Goal: Information Seeking & Learning: Learn about a topic

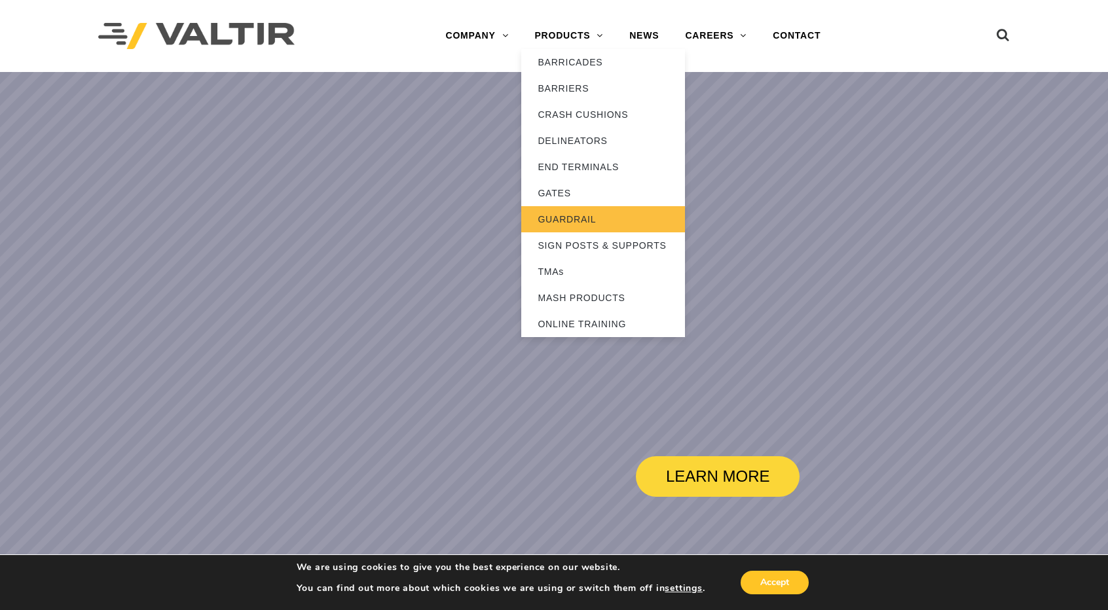
click at [583, 223] on link "GUARDRAIL" at bounding box center [603, 219] width 164 height 26
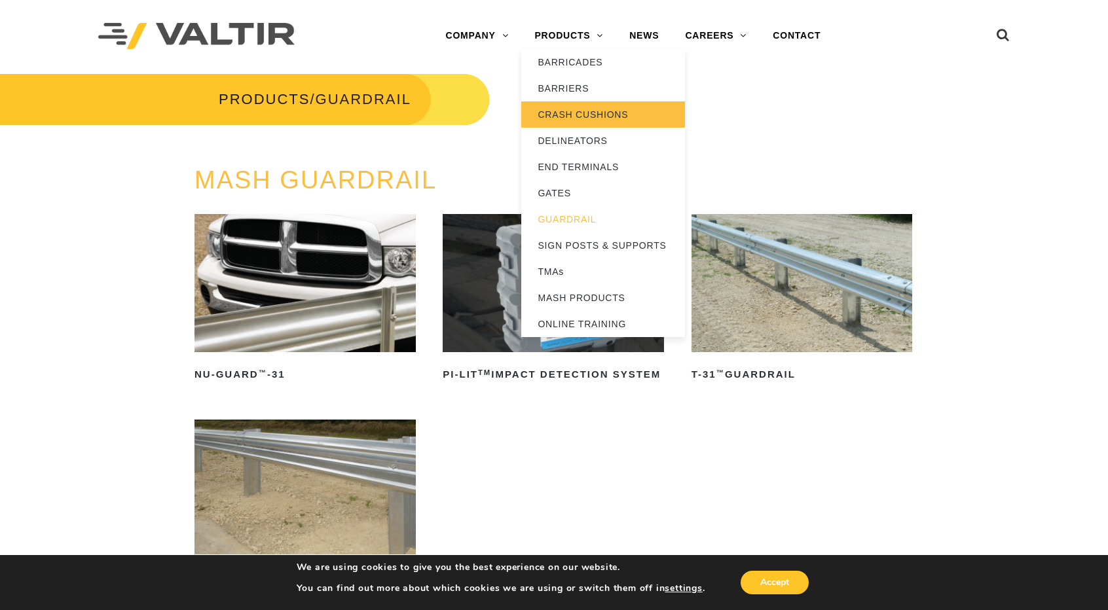
click at [579, 109] on link "CRASH CUSHIONS" at bounding box center [603, 114] width 164 height 26
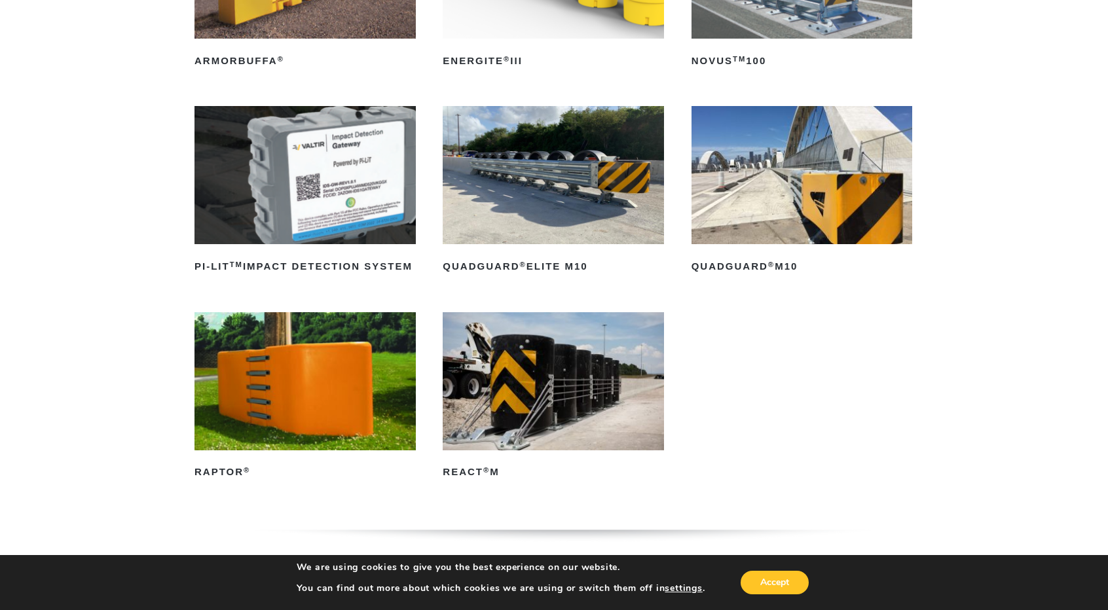
scroll to position [327, 0]
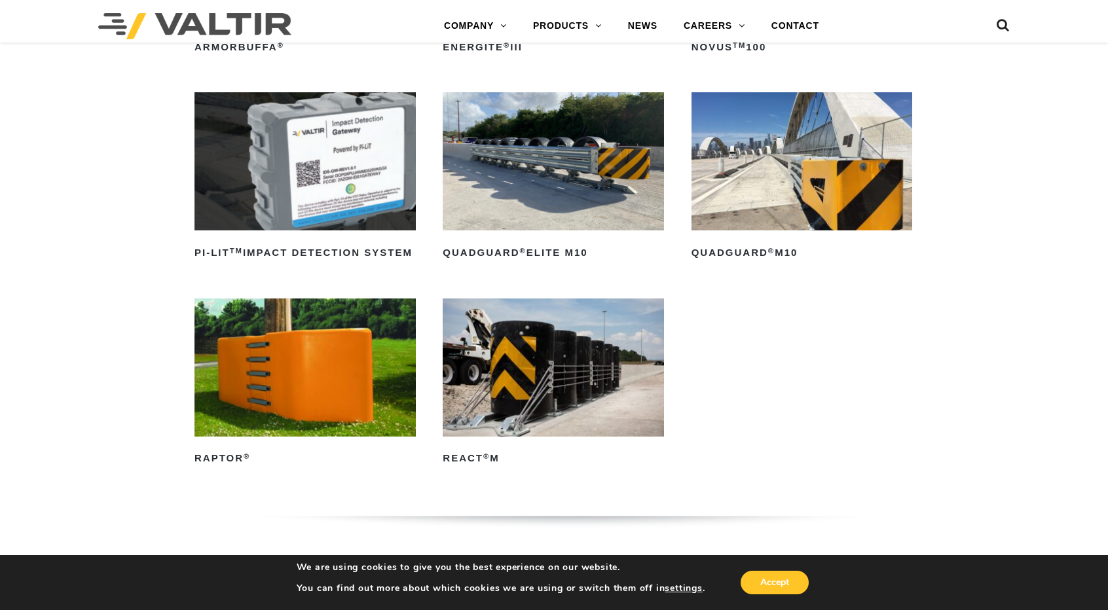
click at [327, 412] on img at bounding box center [304, 368] width 221 height 138
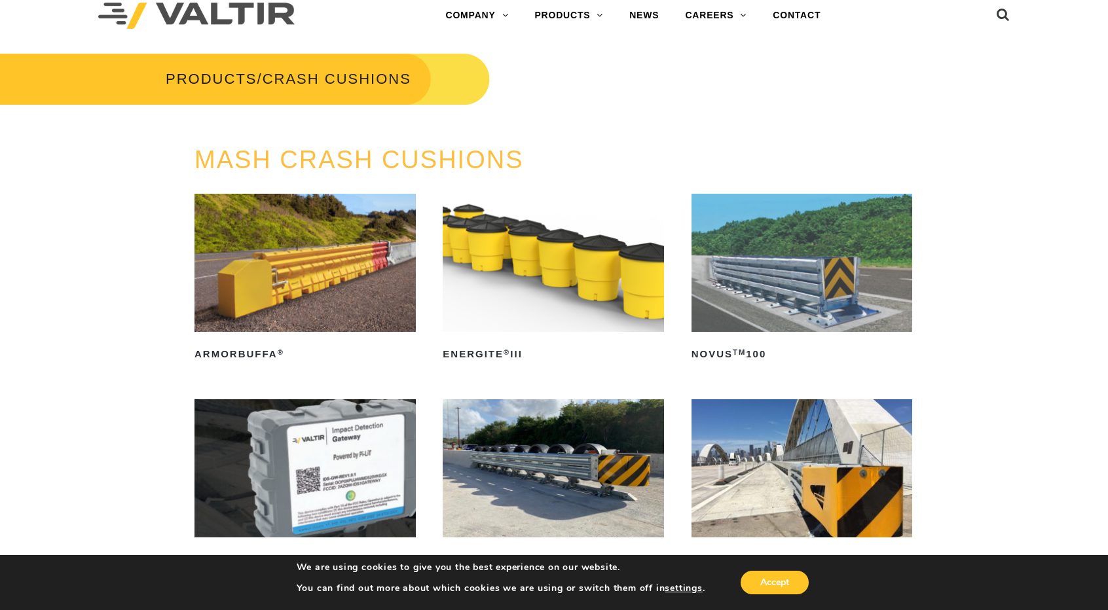
scroll to position [0, 0]
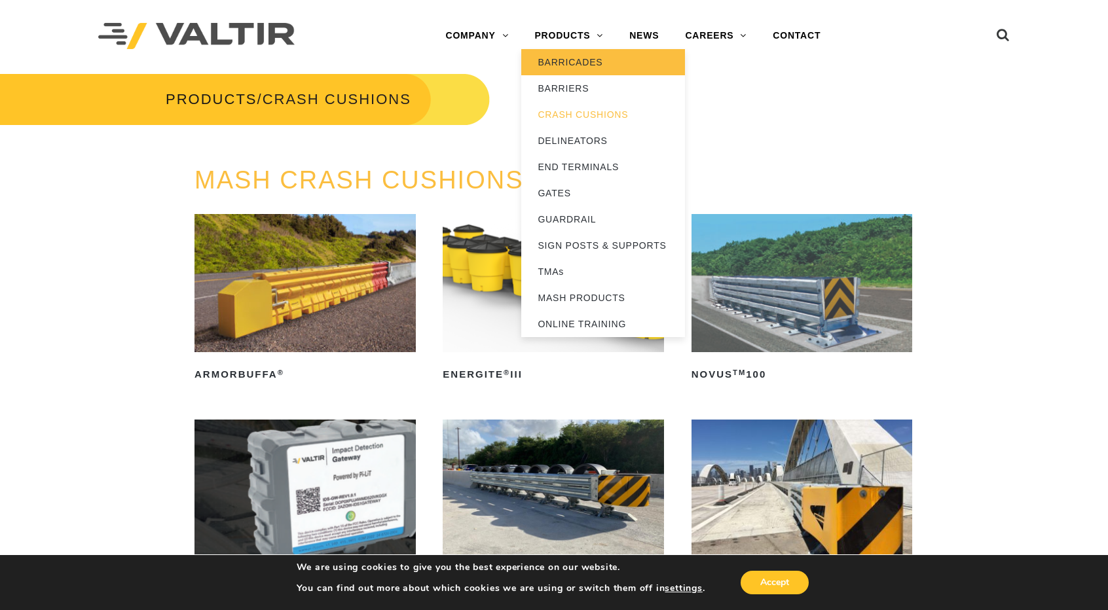
click at [600, 65] on link "BARRICADES" at bounding box center [603, 62] width 164 height 26
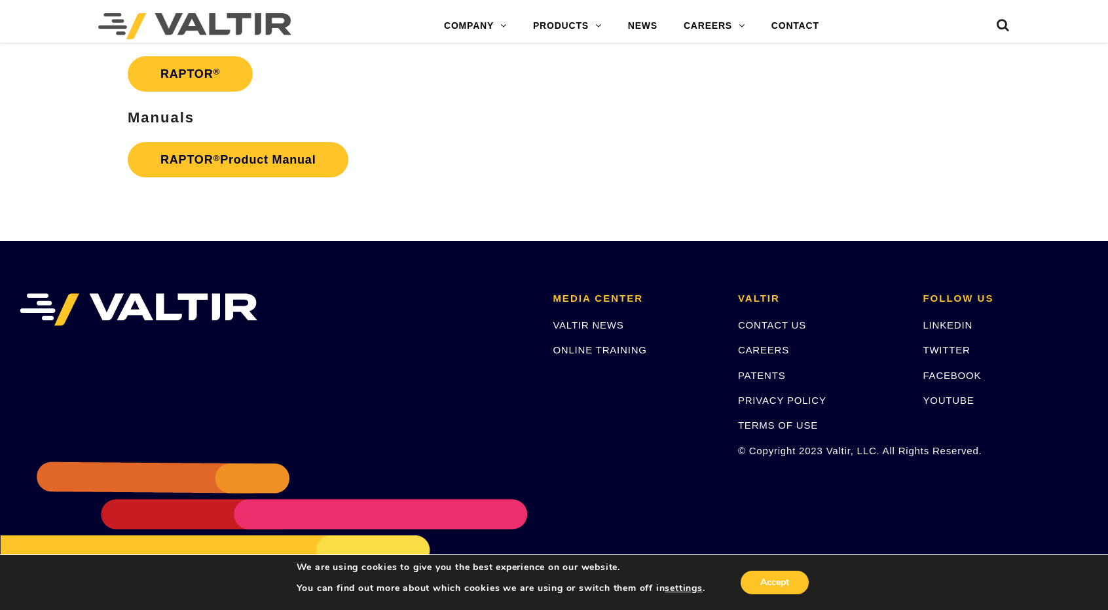
scroll to position [2315, 0]
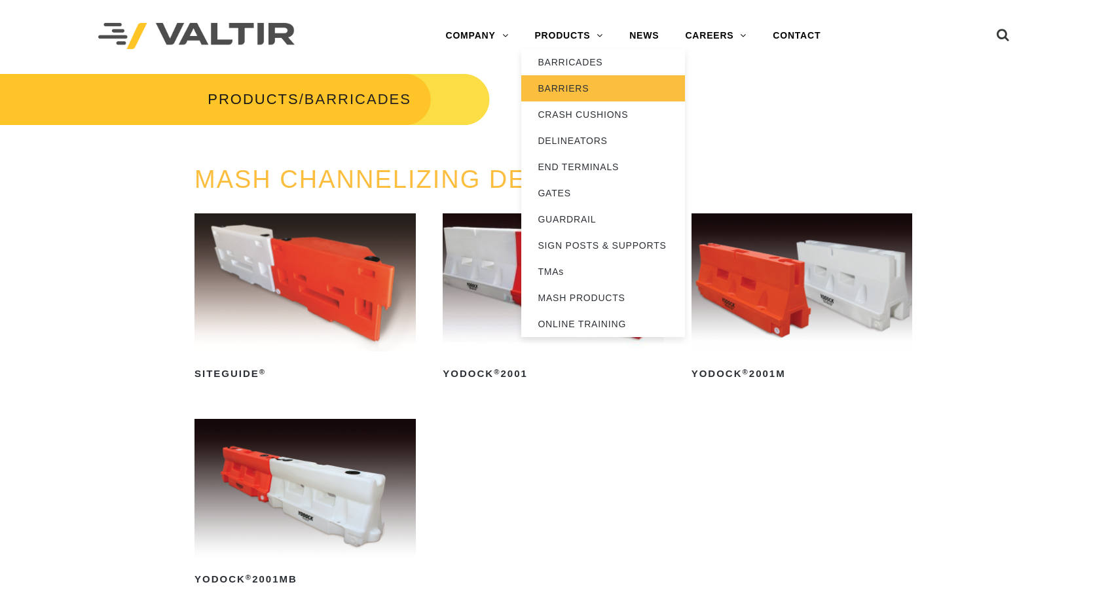
click at [580, 79] on link "BARRIERS" at bounding box center [603, 88] width 164 height 26
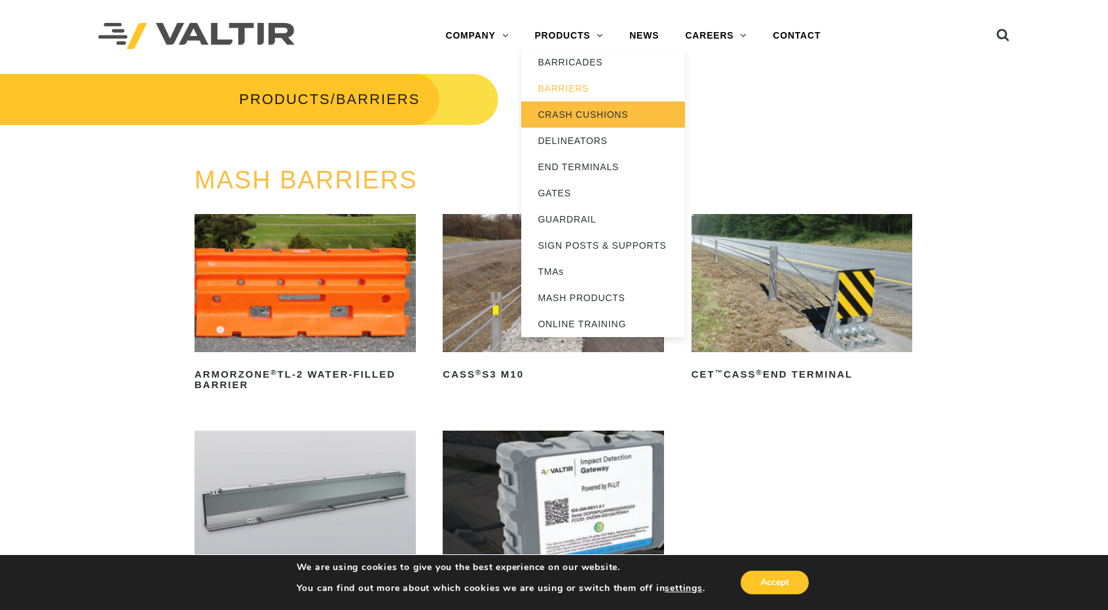
click at [597, 117] on link "CRASH CUSHIONS" at bounding box center [603, 114] width 164 height 26
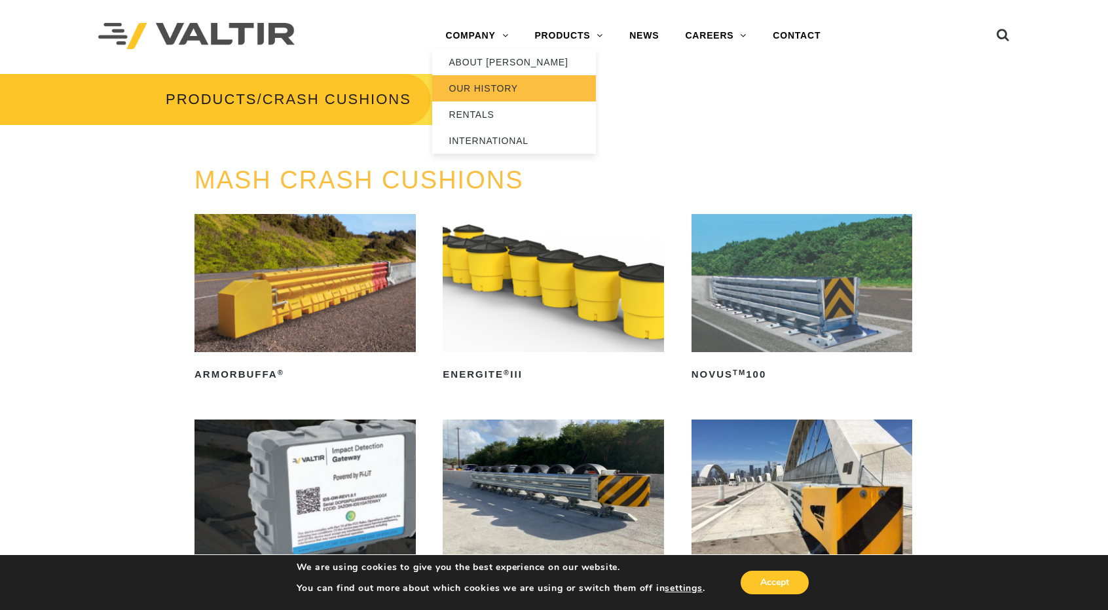
click at [475, 84] on link "OUR HISTORY" at bounding box center [514, 88] width 164 height 26
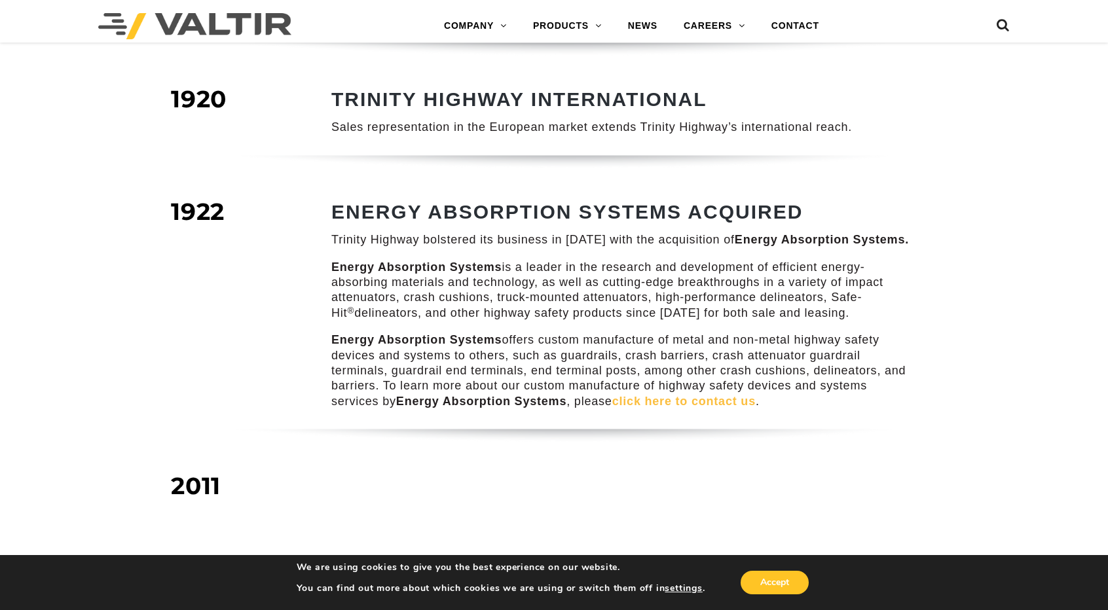
scroll to position [1178, 0]
